Goal: Information Seeking & Learning: Learn about a topic

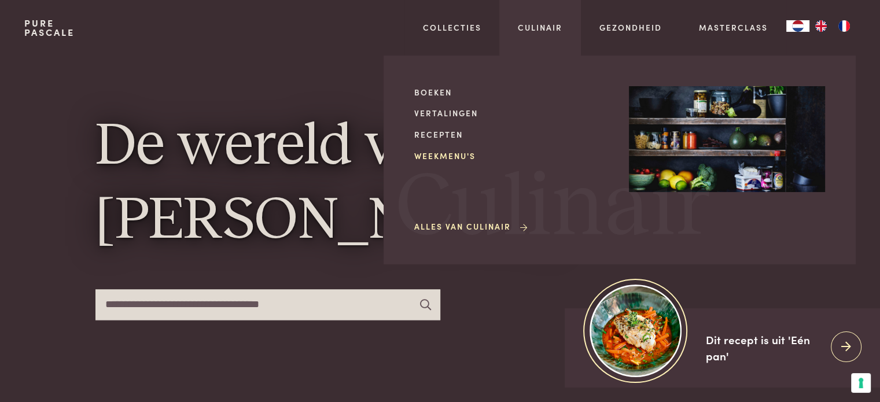
click at [458, 158] on link "Weekmenu's" at bounding box center [512, 156] width 196 height 12
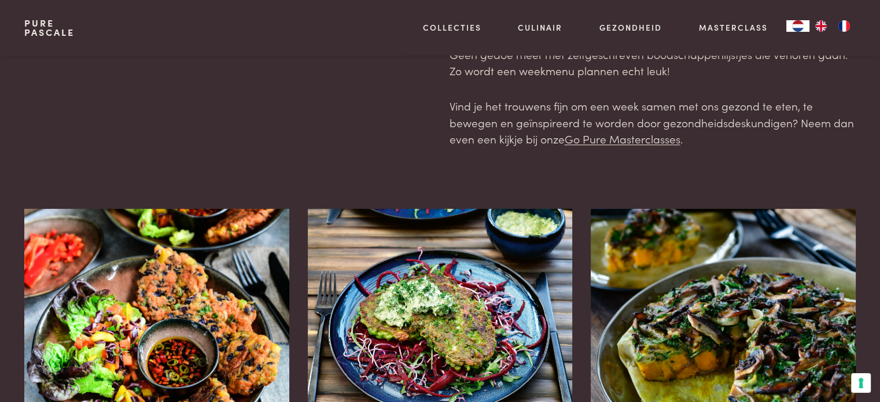
scroll to position [116, 0]
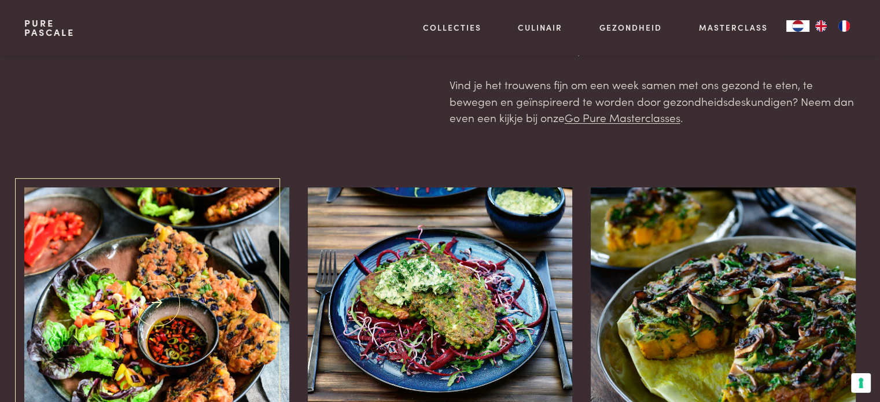
click at [202, 260] on img at bounding box center [156, 302] width 265 height 231
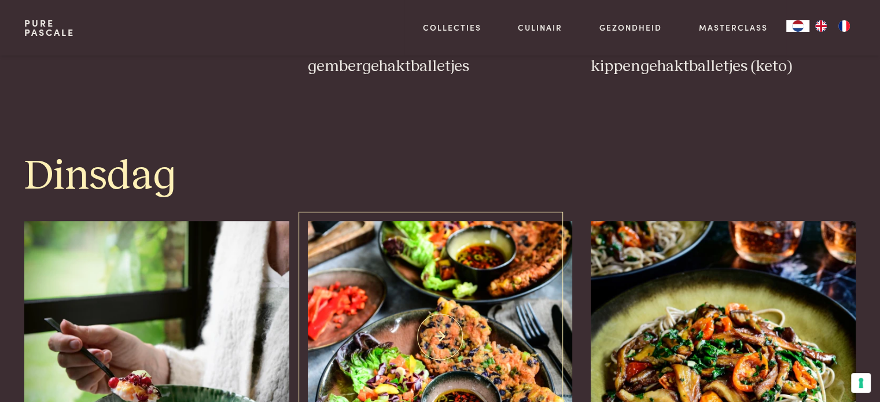
scroll to position [1099, 0]
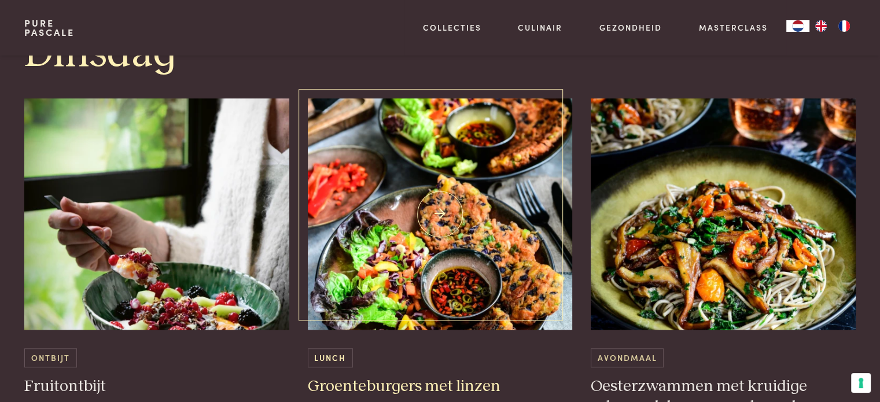
click at [379, 219] on img at bounding box center [440, 213] width 265 height 231
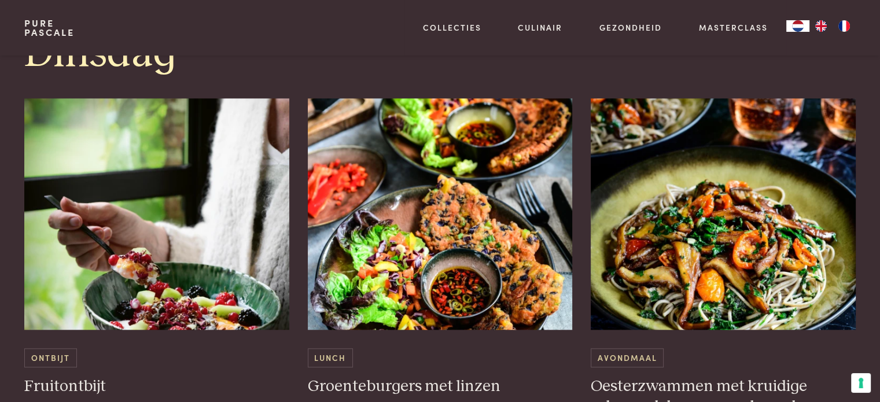
click at [544, 397] on div "Lunch Groenteburgers met linzen" at bounding box center [440, 267] width 265 height 338
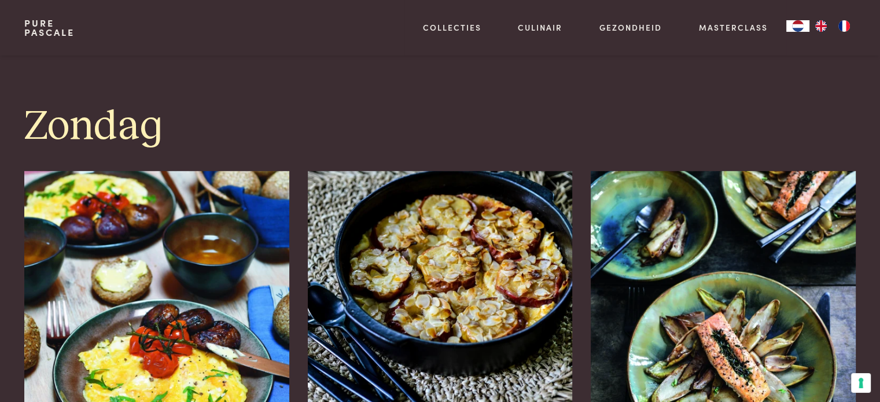
scroll to position [3355, 0]
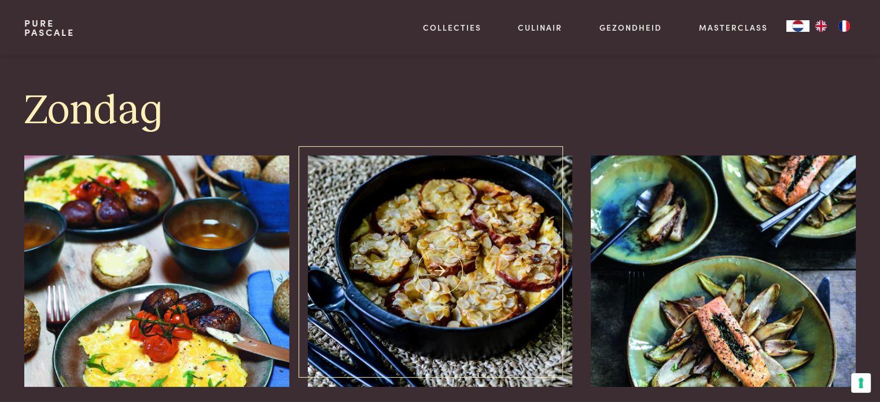
click at [527, 316] on img at bounding box center [440, 271] width 265 height 231
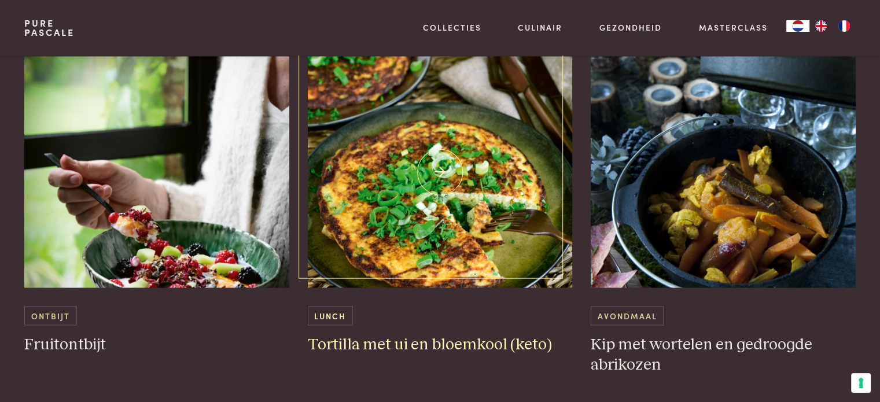
scroll to position [2082, 0]
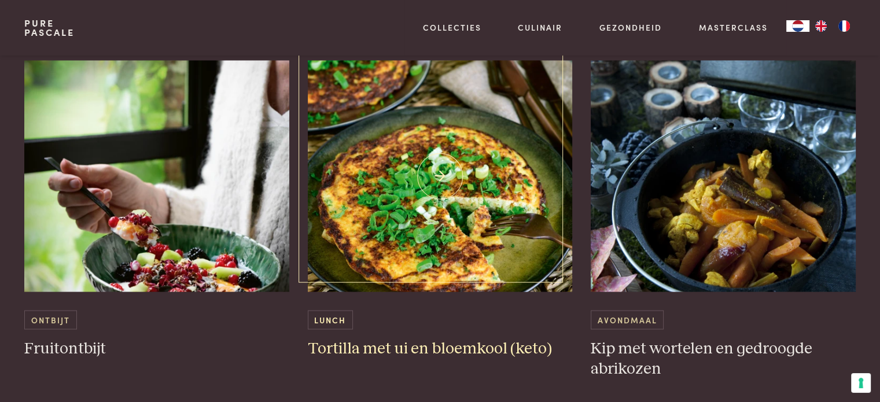
click at [407, 242] on img at bounding box center [440, 175] width 265 height 231
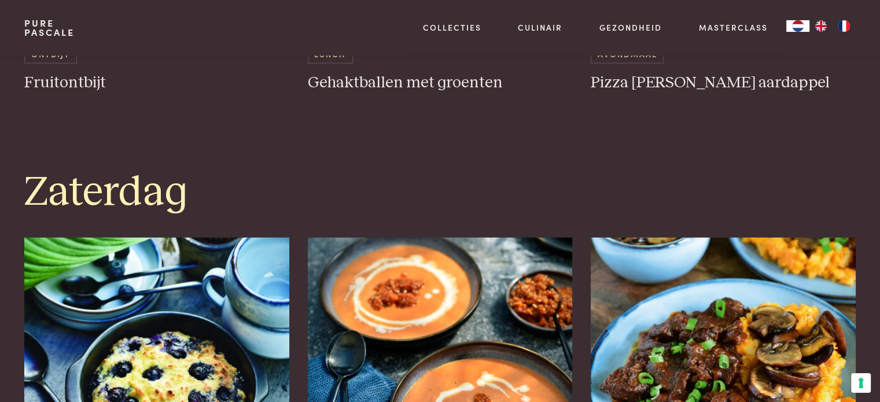
scroll to position [2950, 0]
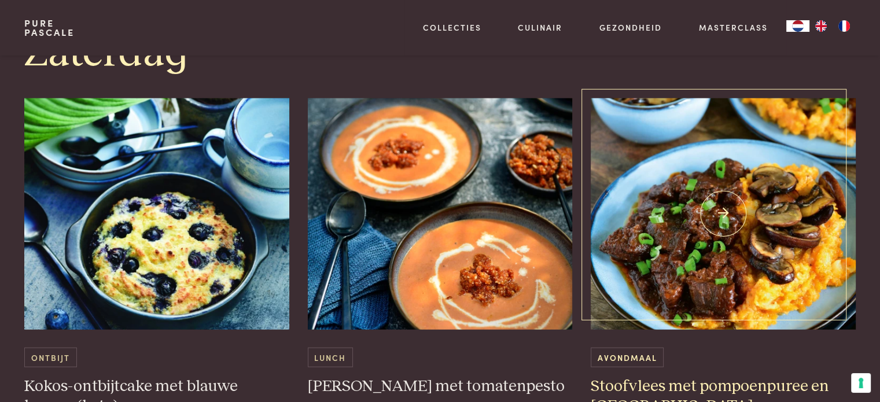
click at [750, 275] on img at bounding box center [723, 213] width 265 height 231
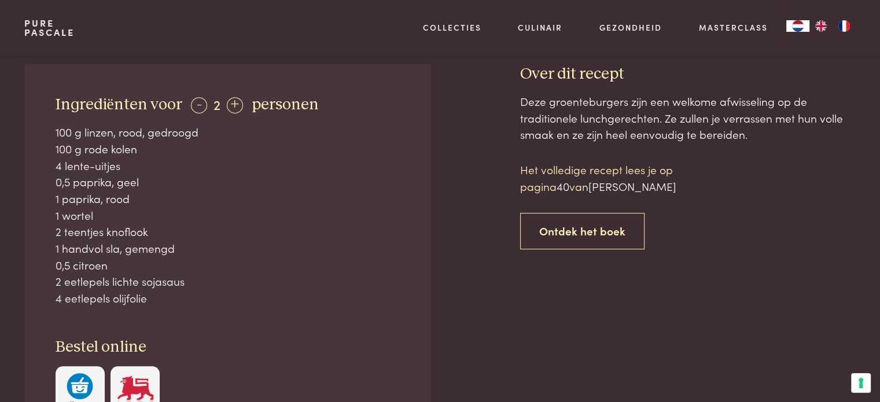
scroll to position [694, 0]
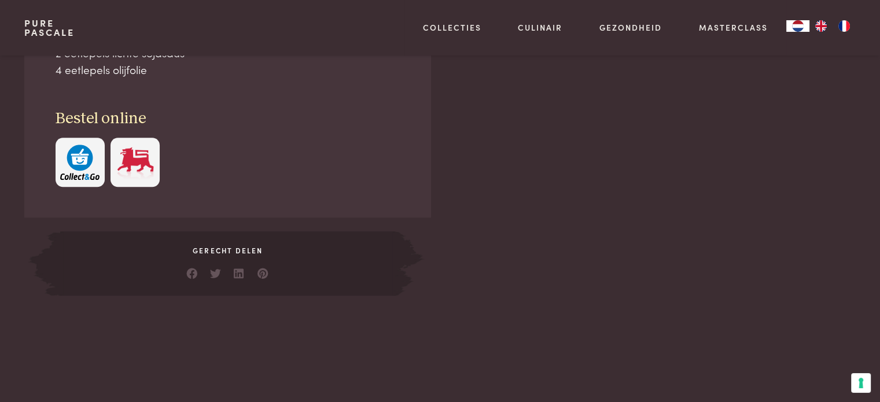
click at [82, 164] on img "button" at bounding box center [79, 162] width 39 height 35
click at [89, 168] on img "button" at bounding box center [79, 162] width 39 height 35
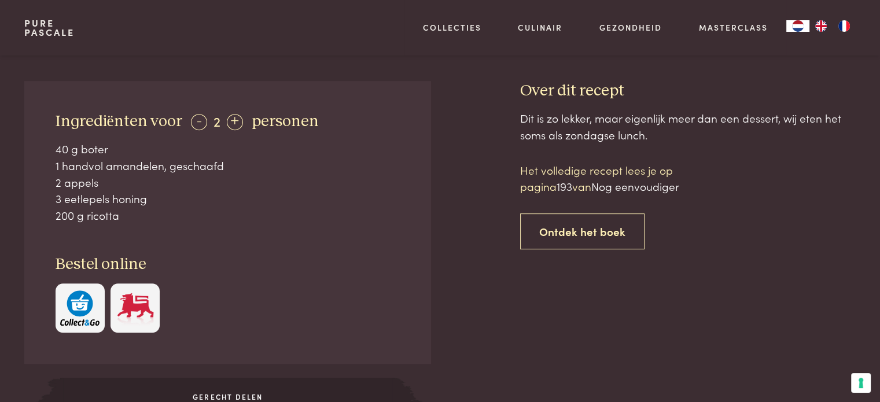
scroll to position [578, 0]
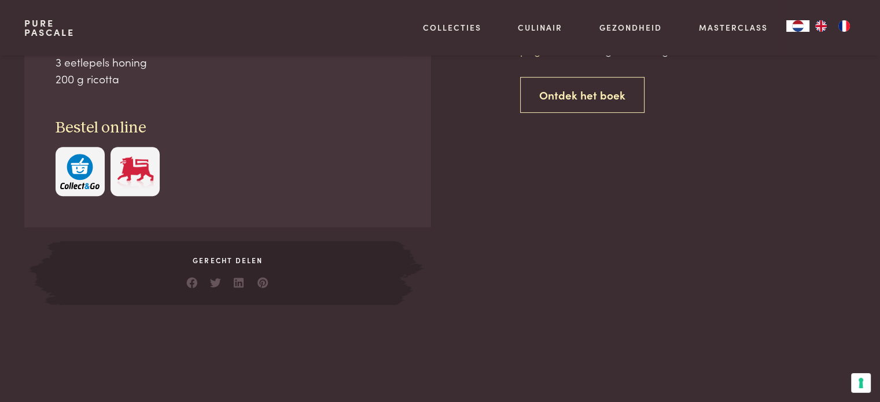
click at [61, 180] on img "button" at bounding box center [79, 171] width 39 height 35
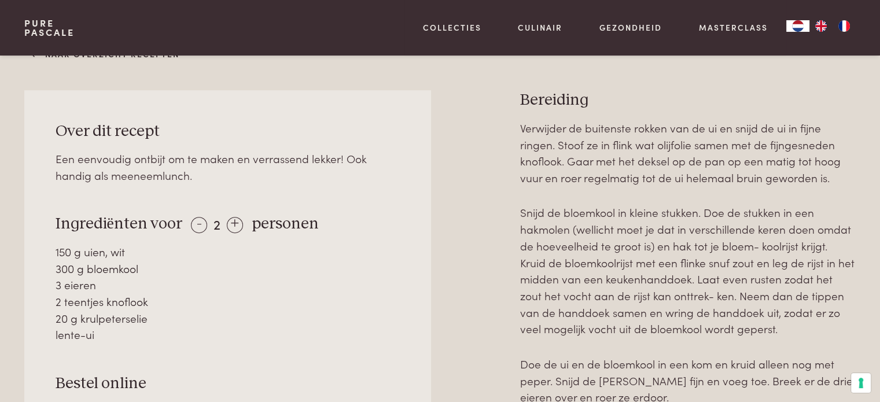
scroll to position [752, 0]
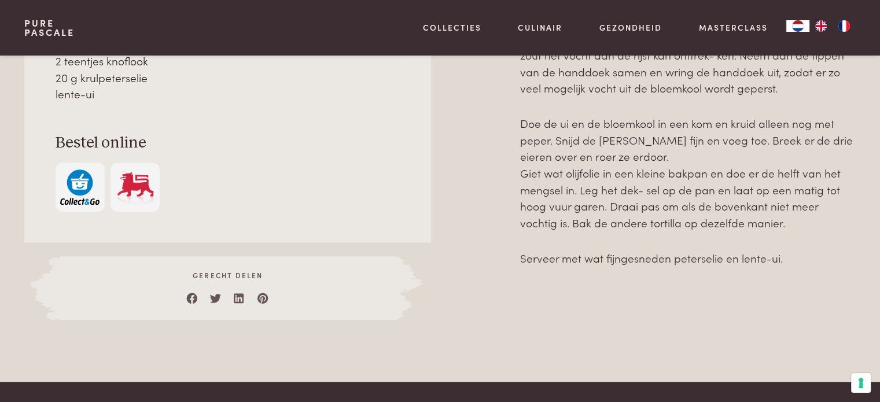
click at [86, 169] on img "button" at bounding box center [79, 186] width 39 height 35
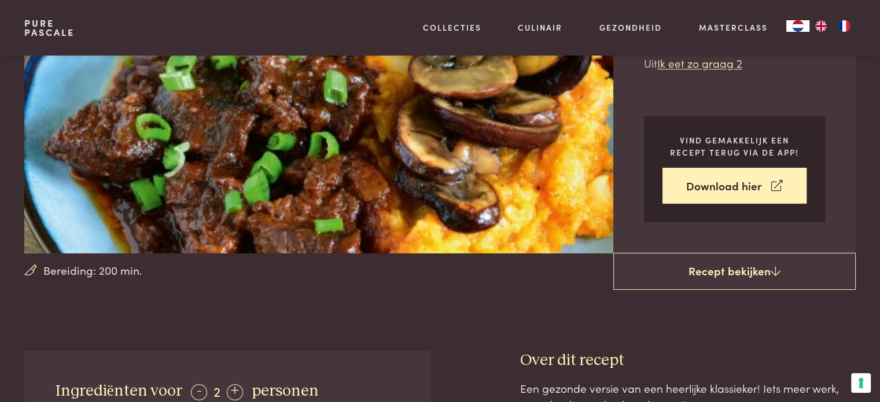
scroll to position [521, 0]
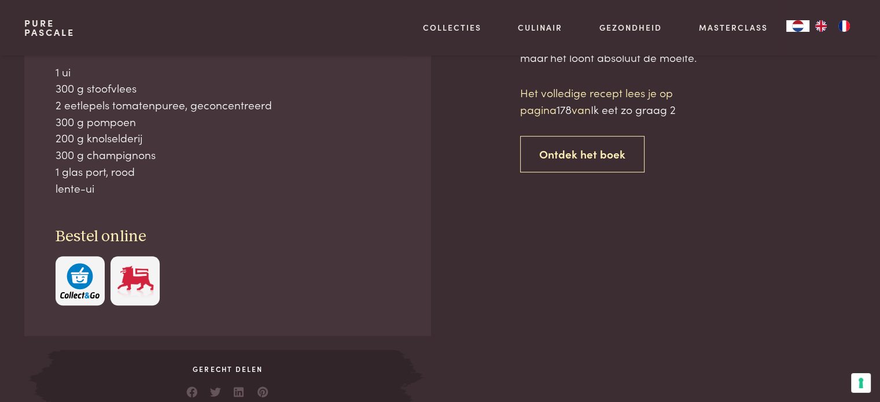
click at [91, 296] on img "button" at bounding box center [79, 280] width 39 height 35
